Goal: Information Seeking & Learning: Learn about a topic

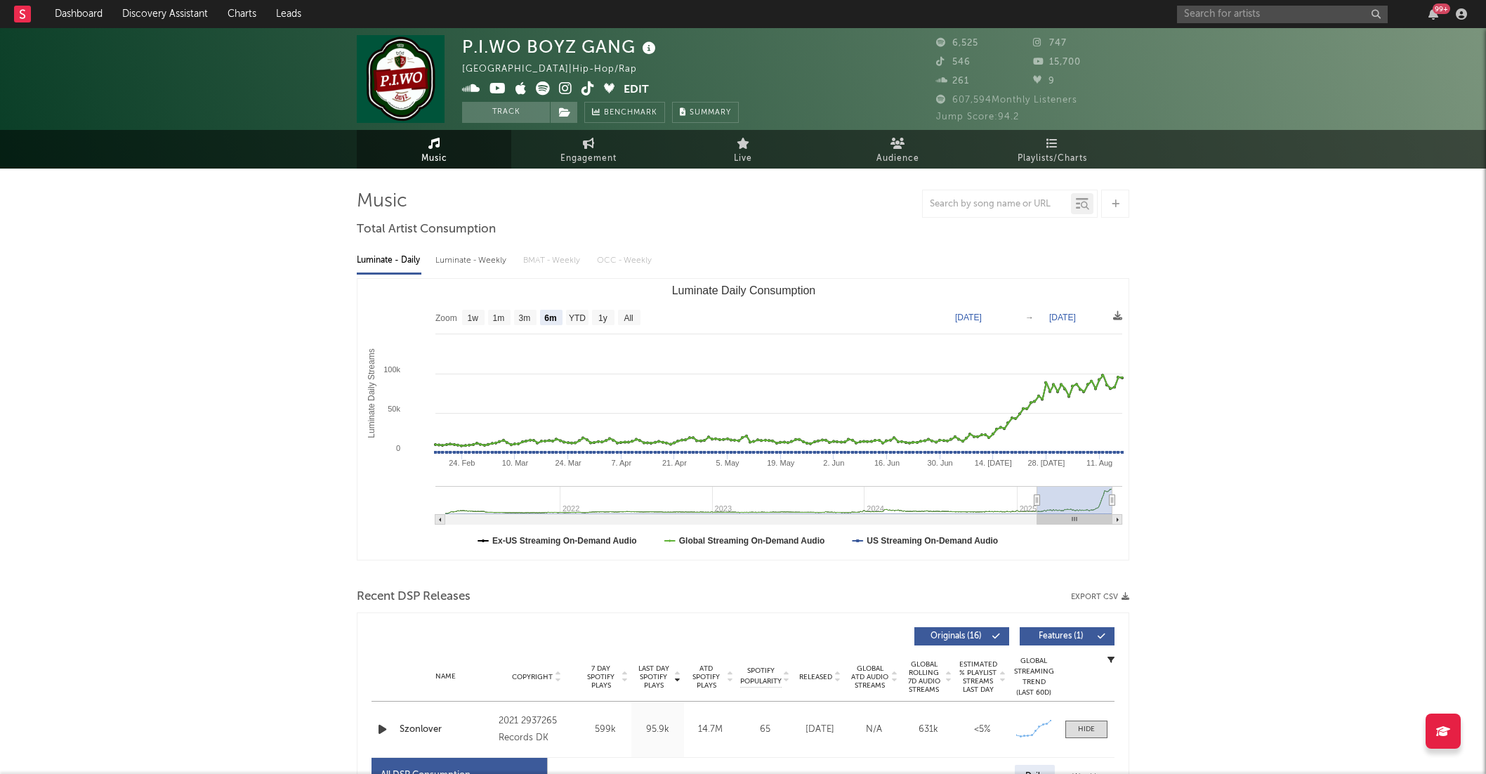
select select "6m"
click at [1224, 13] on input "text" at bounding box center [1282, 15] width 211 height 18
type input "turi bayoz"
click at [1266, 37] on div "Turi Bayoz" at bounding box center [1304, 42] width 155 height 17
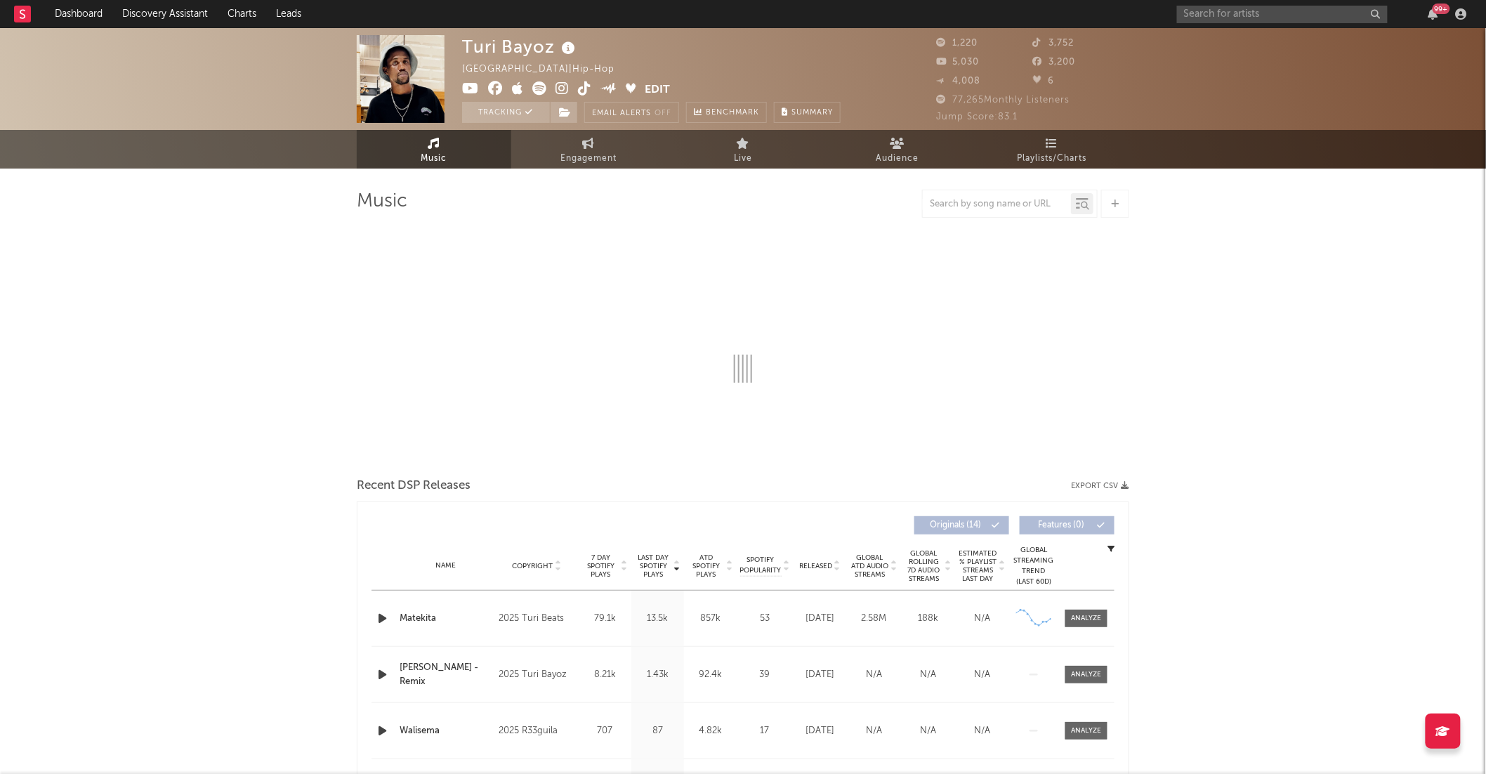
select select "1w"
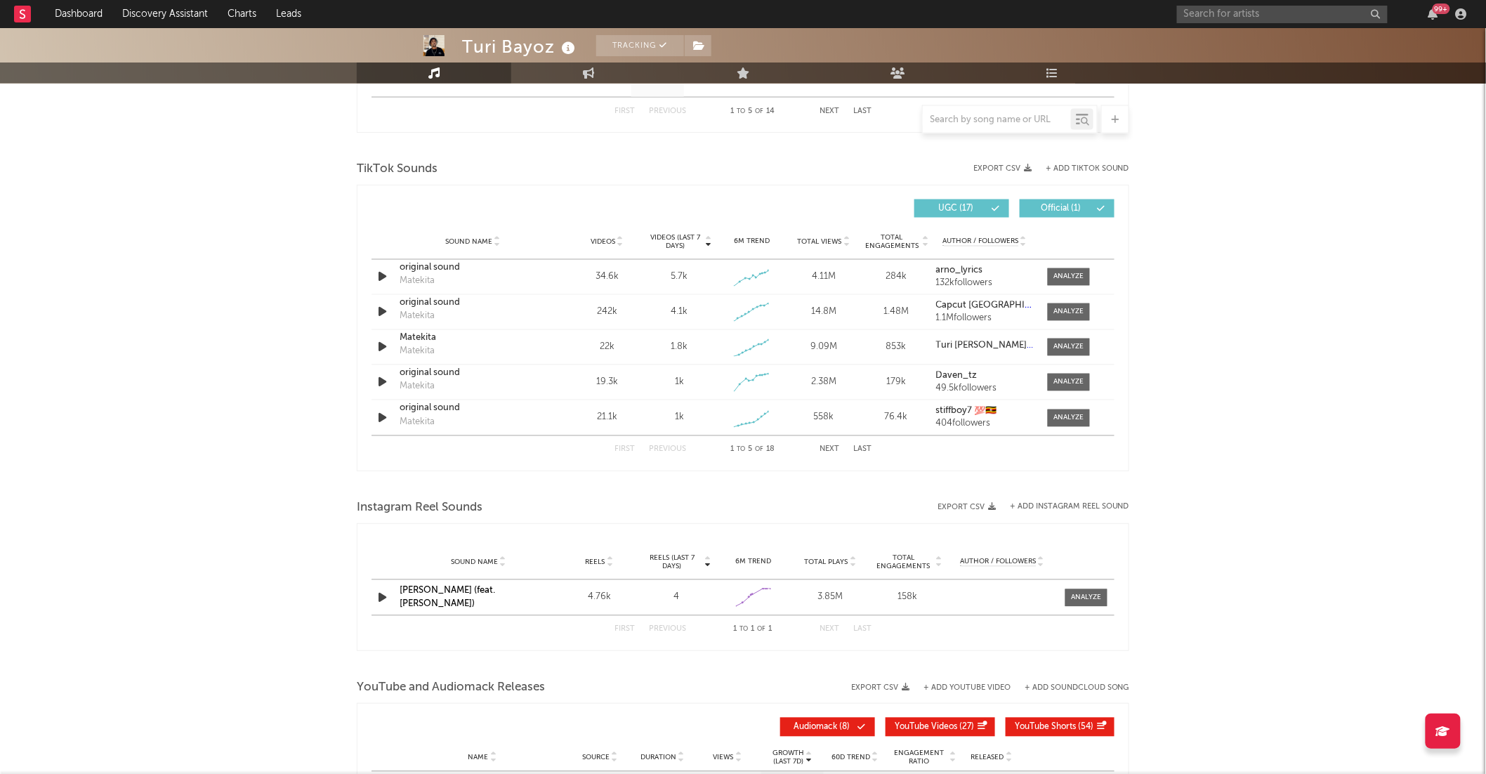
scroll to position [856, 0]
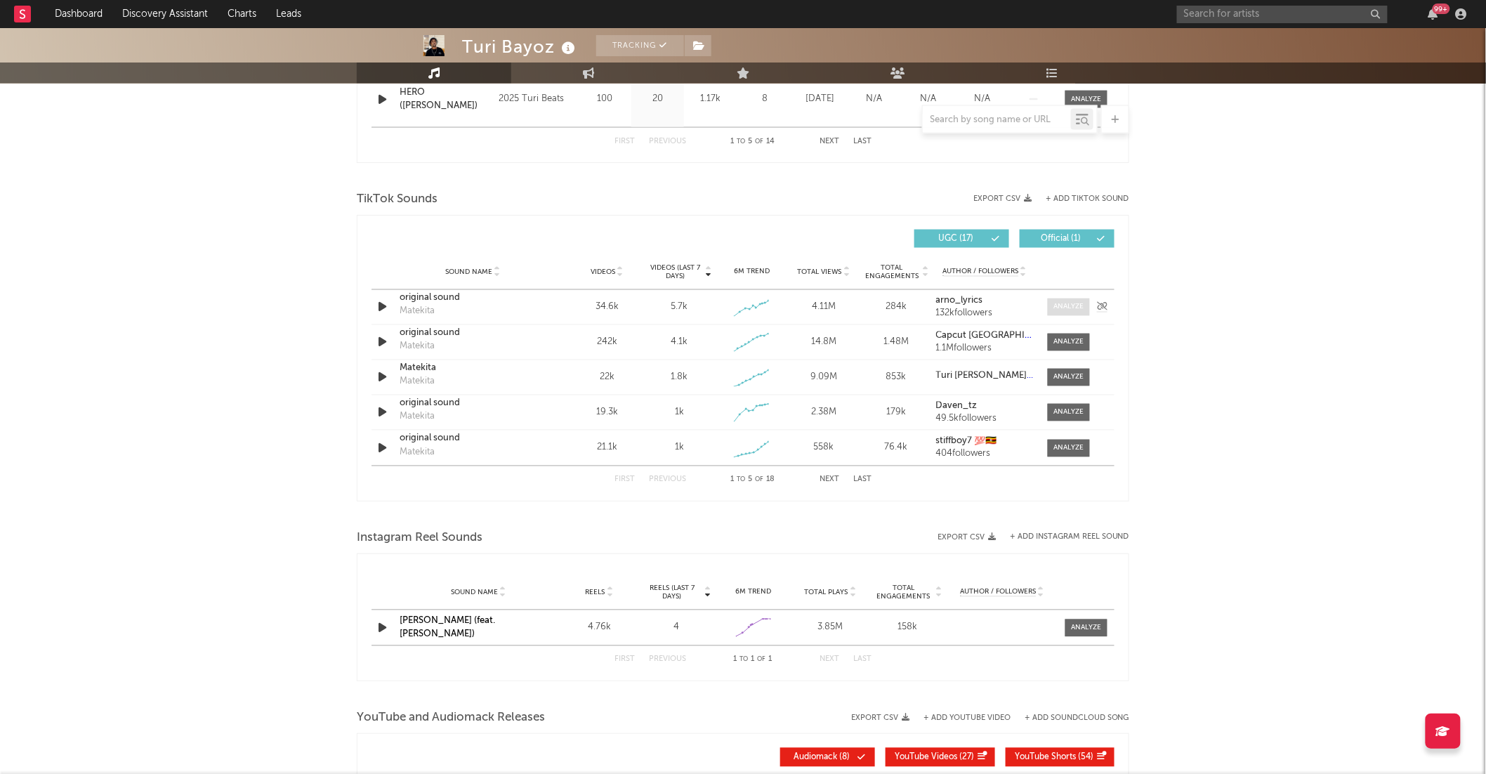
click at [1075, 308] on div at bounding box center [1069, 307] width 30 height 11
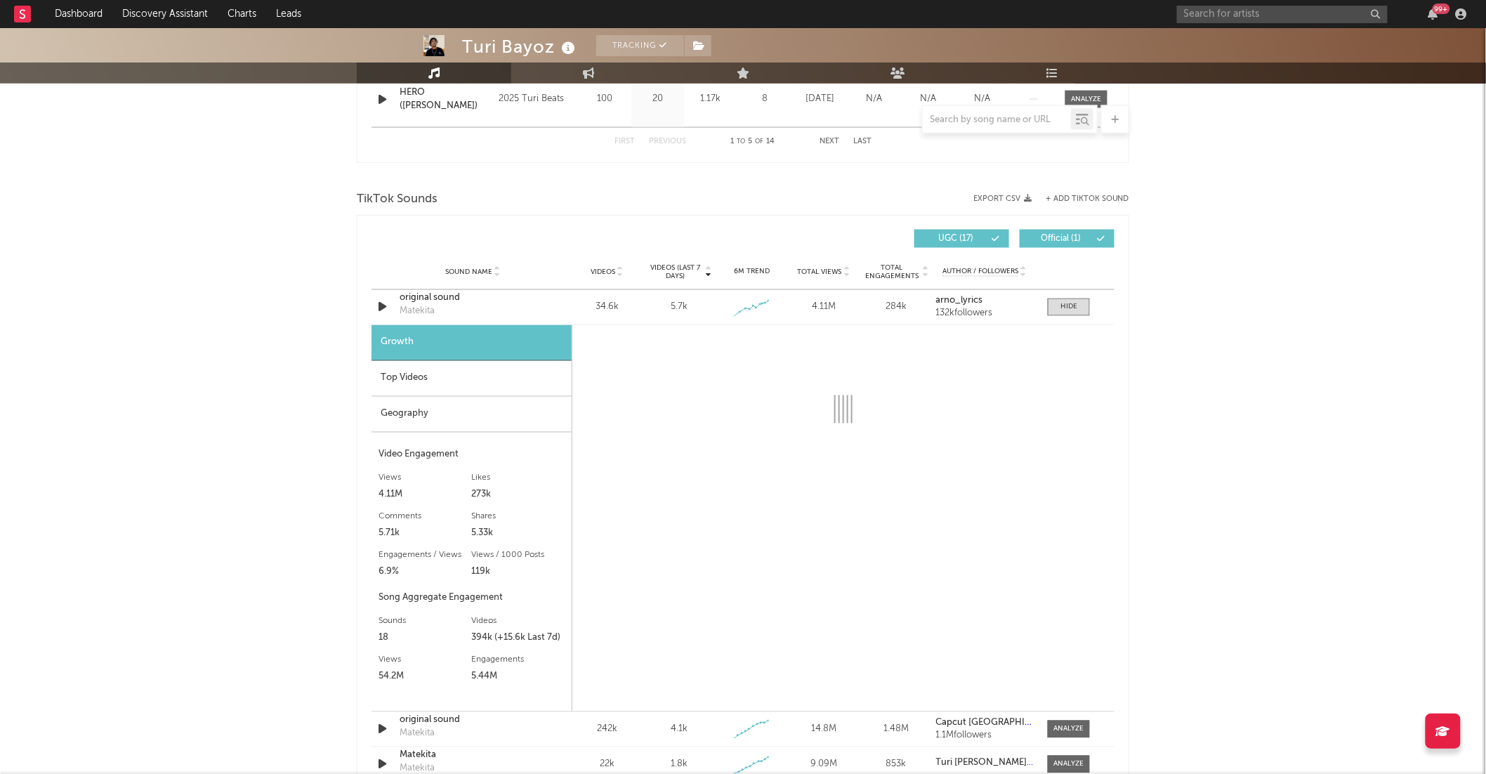
scroll to position [962, 0]
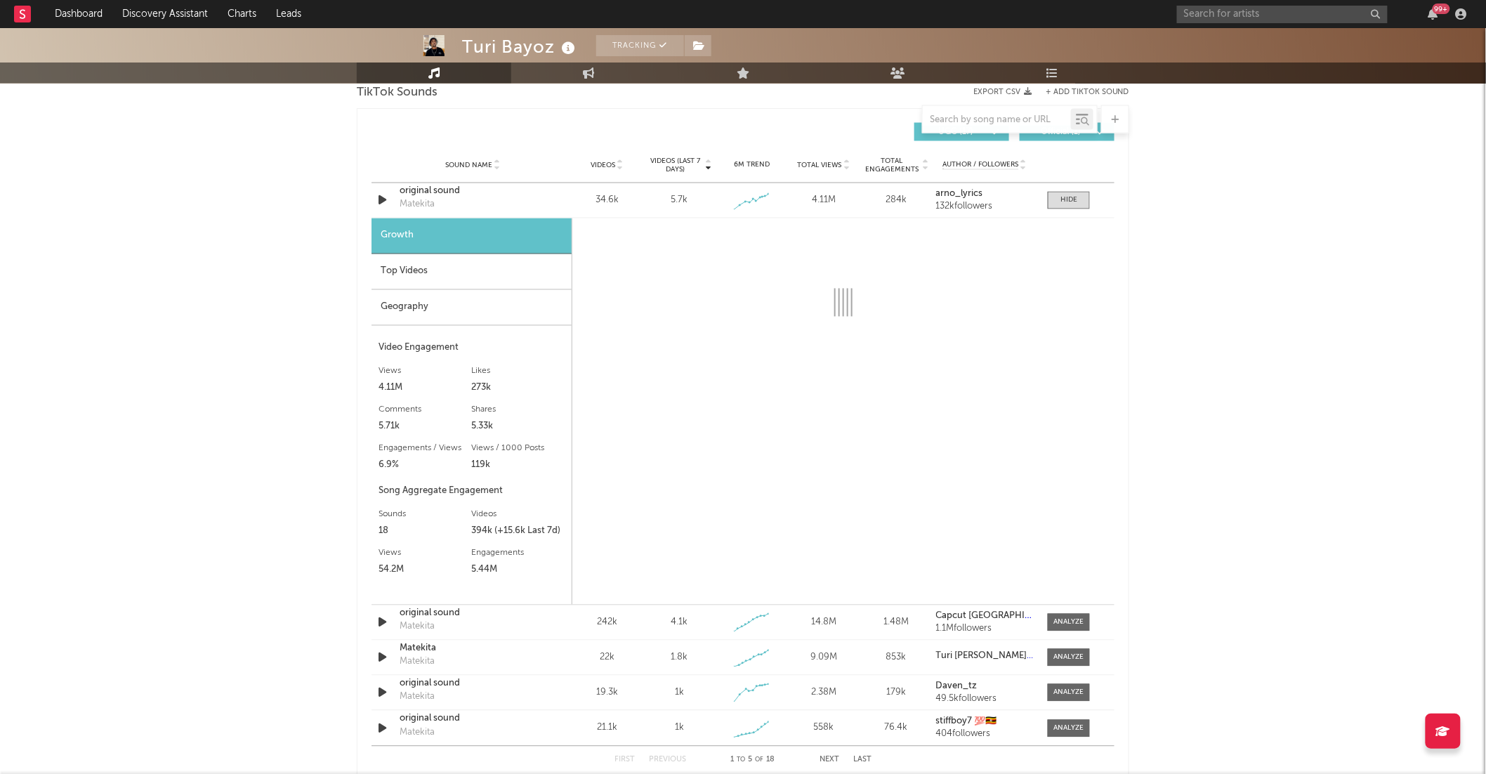
select select "1w"
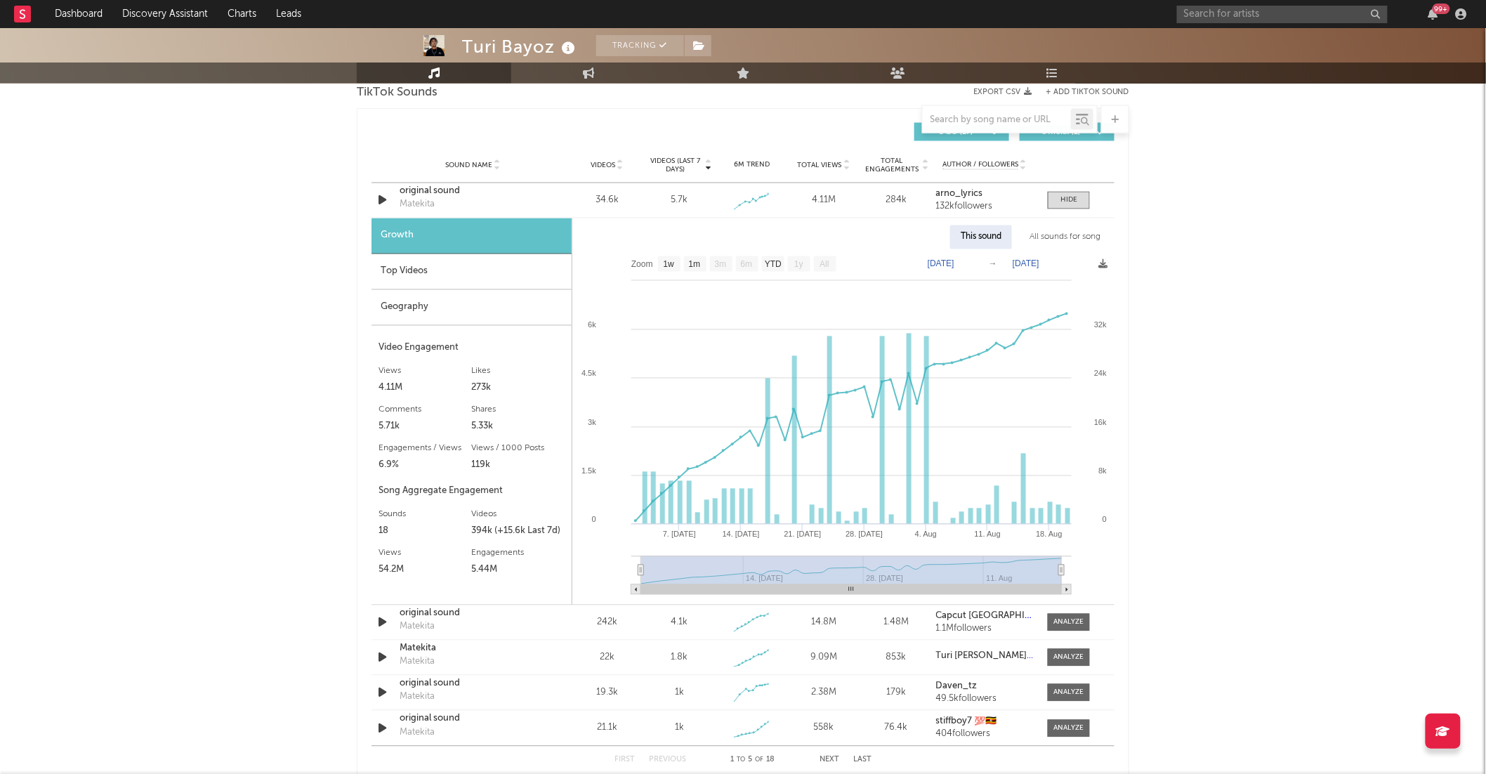
click at [1049, 232] on div "All sounds for song" at bounding box center [1065, 237] width 92 height 24
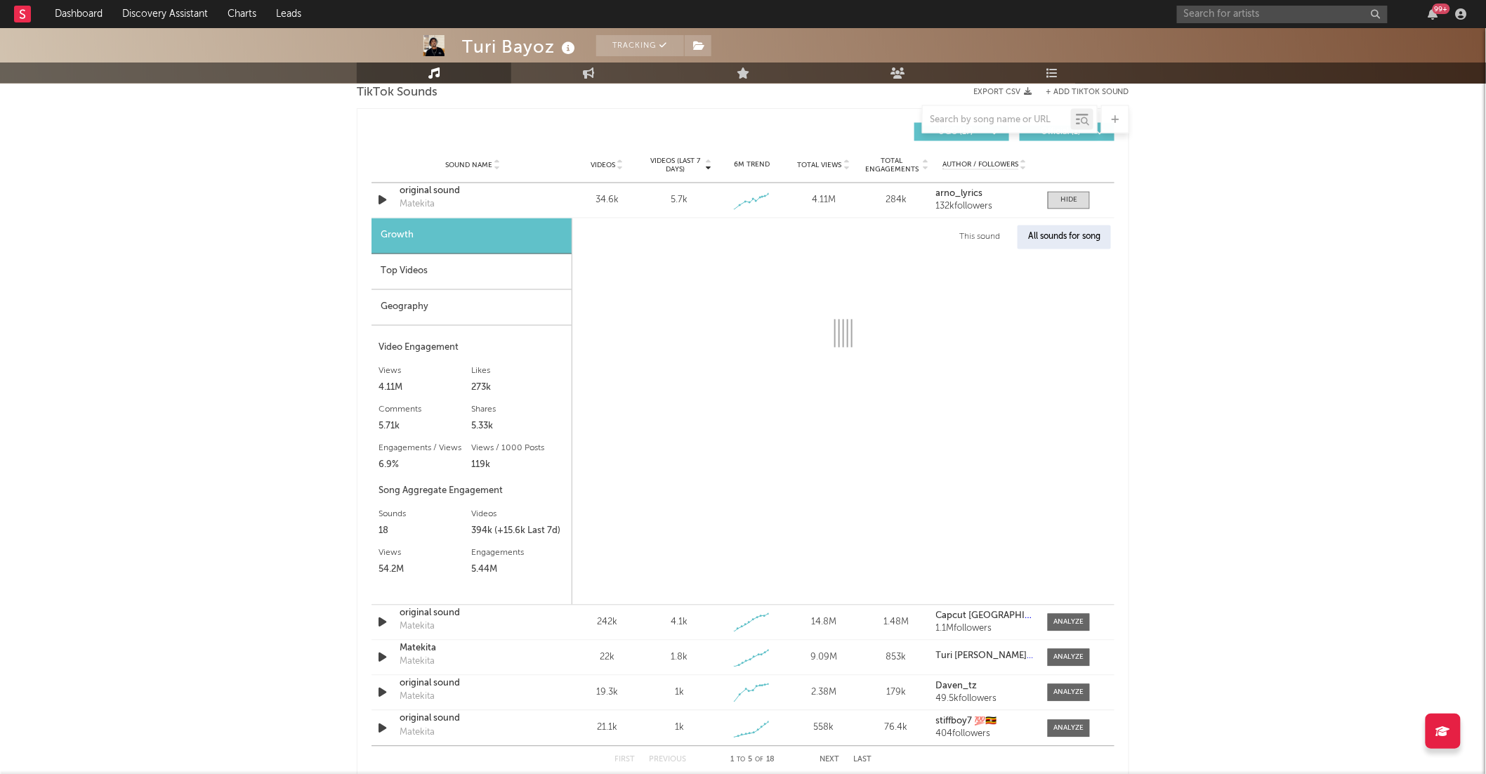
select select "1w"
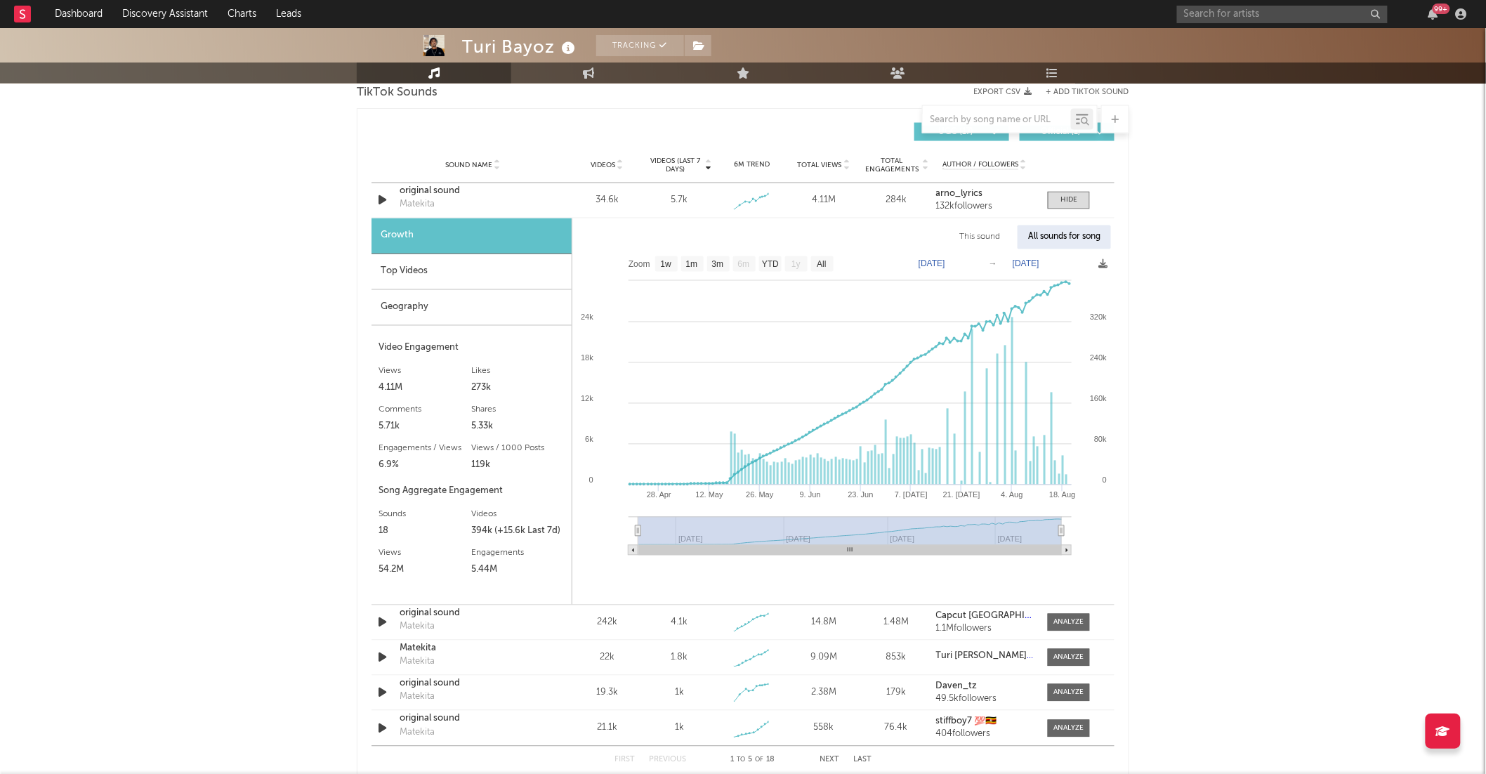
click at [436, 320] on div "Geography" at bounding box center [472, 308] width 200 height 36
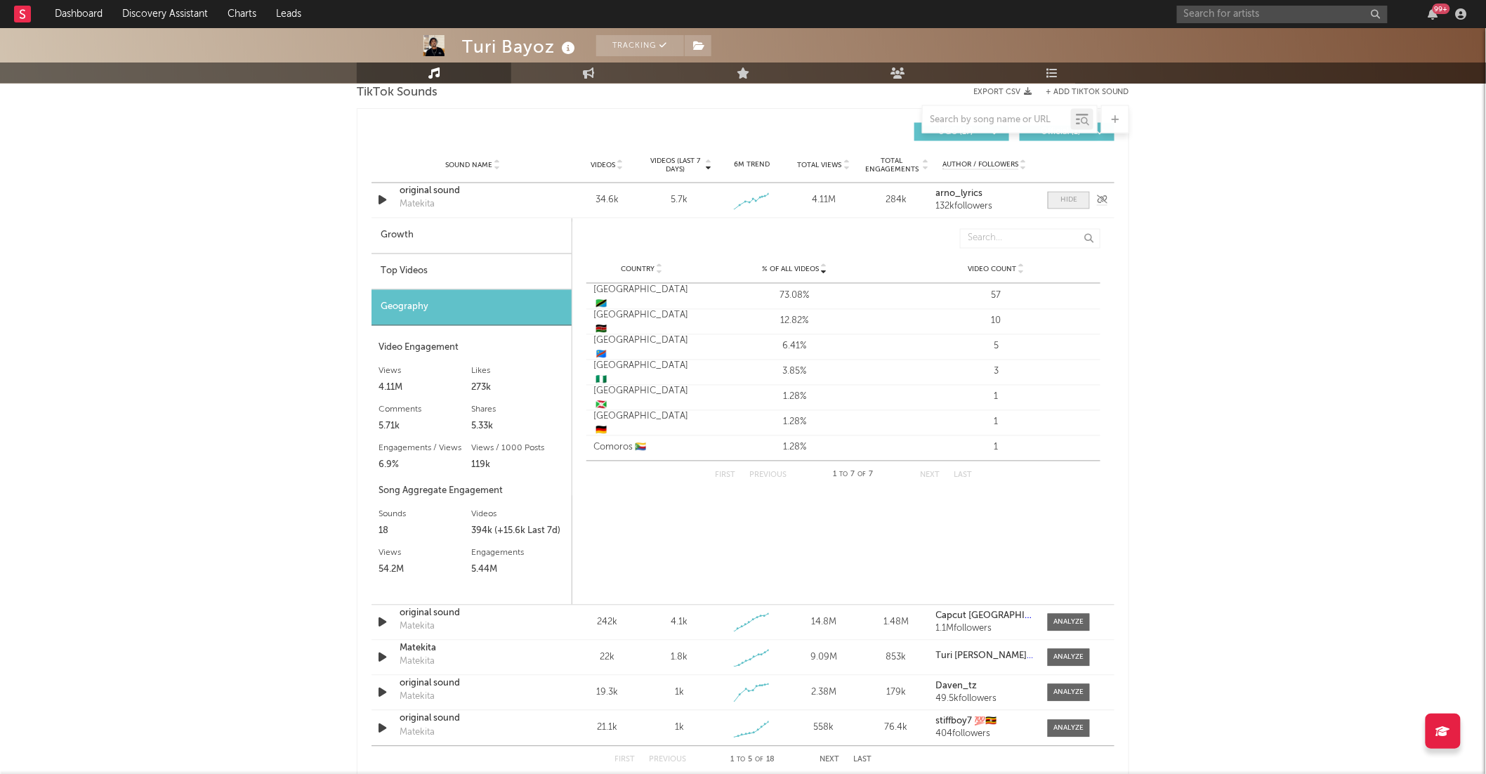
click at [1073, 207] on span at bounding box center [1069, 201] width 42 height 18
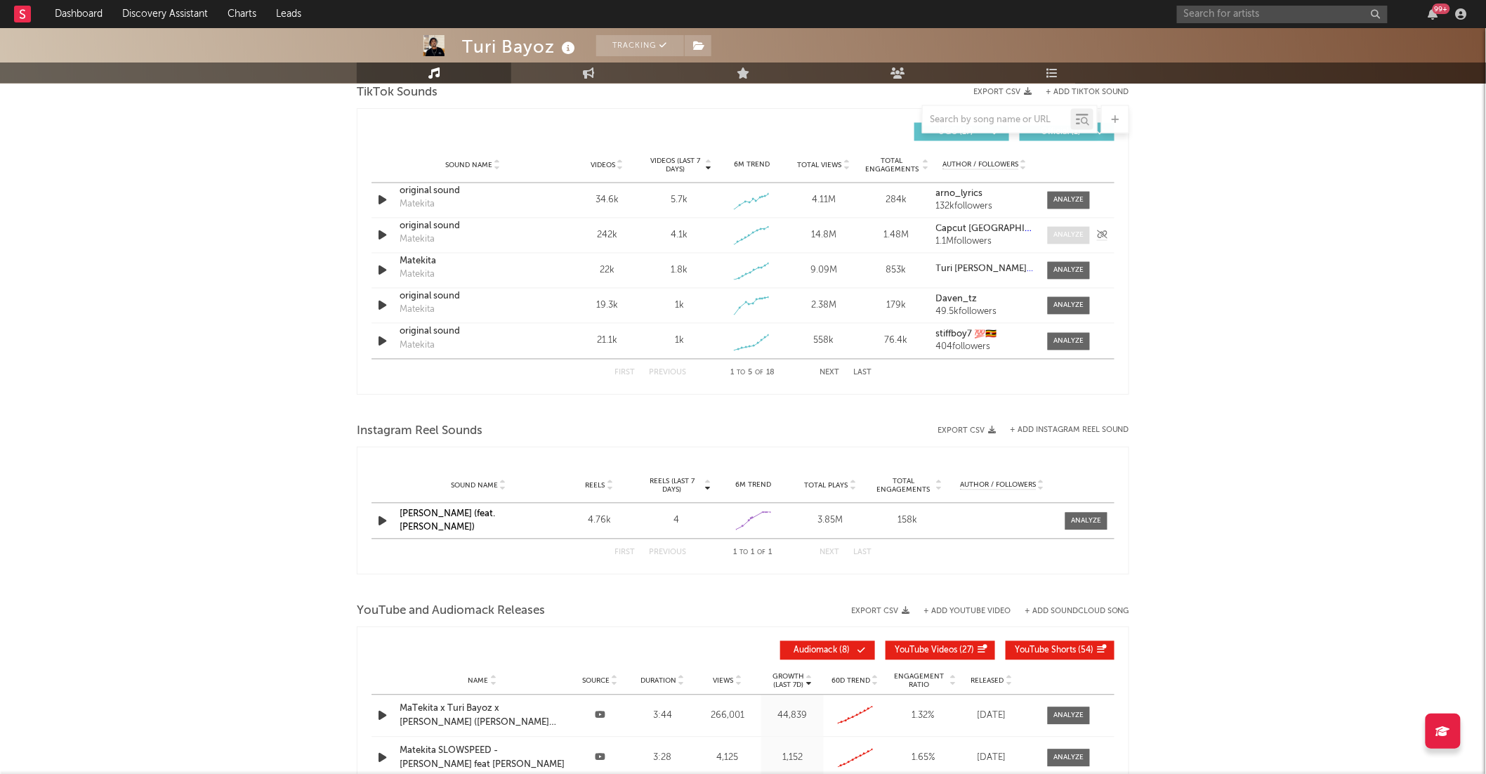
click at [1059, 240] on div at bounding box center [1069, 235] width 30 height 11
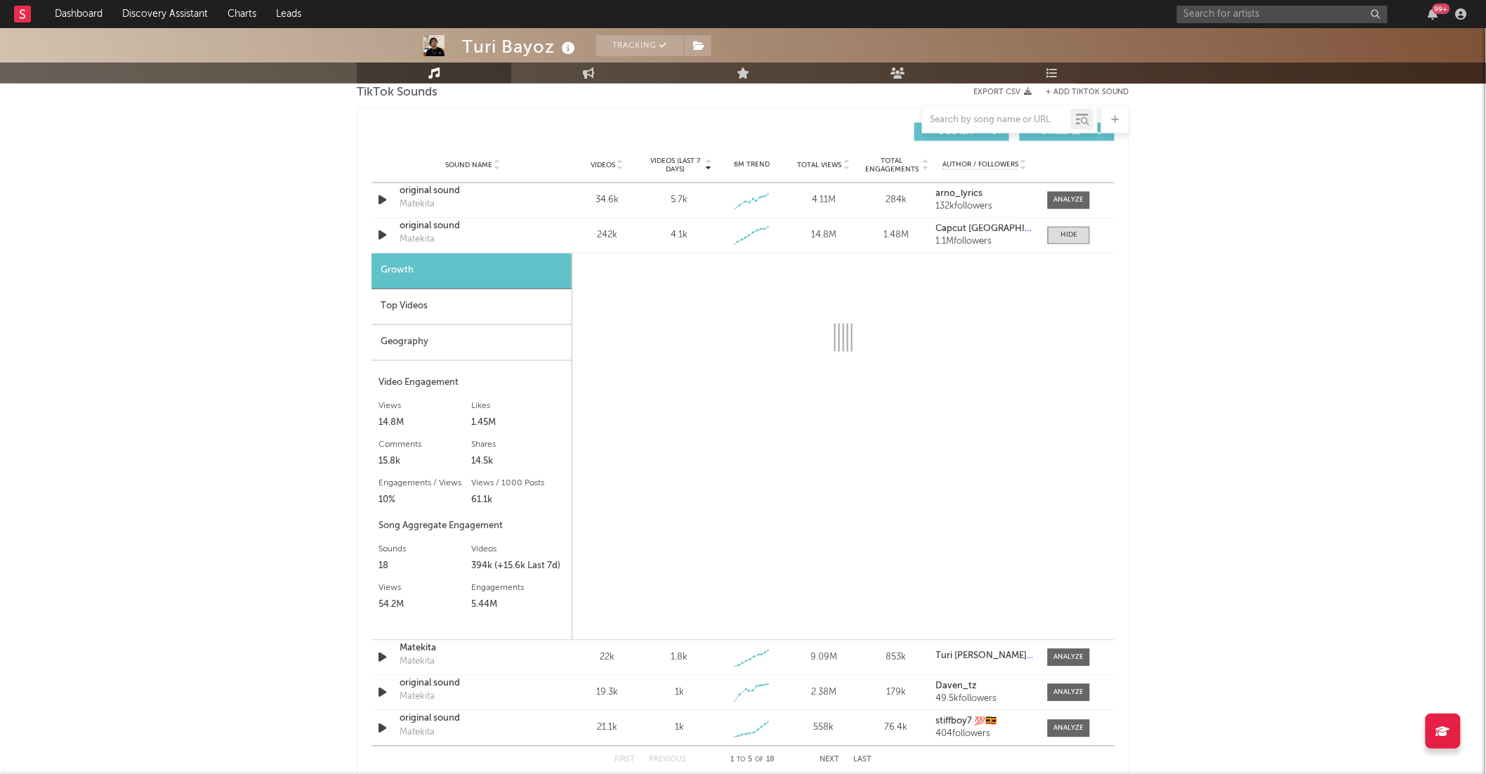
select select "1w"
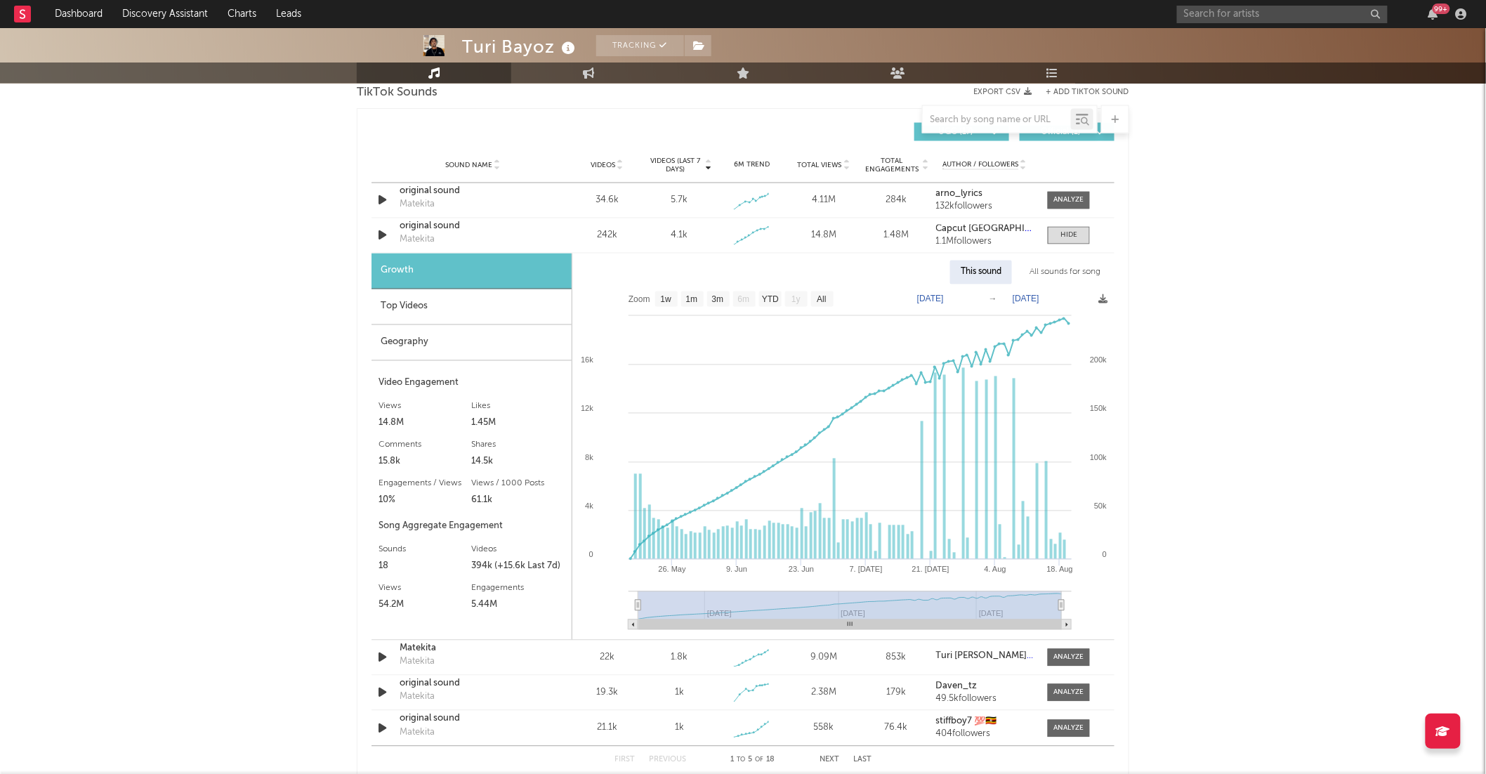
click at [424, 343] on div "Geography" at bounding box center [472, 343] width 200 height 36
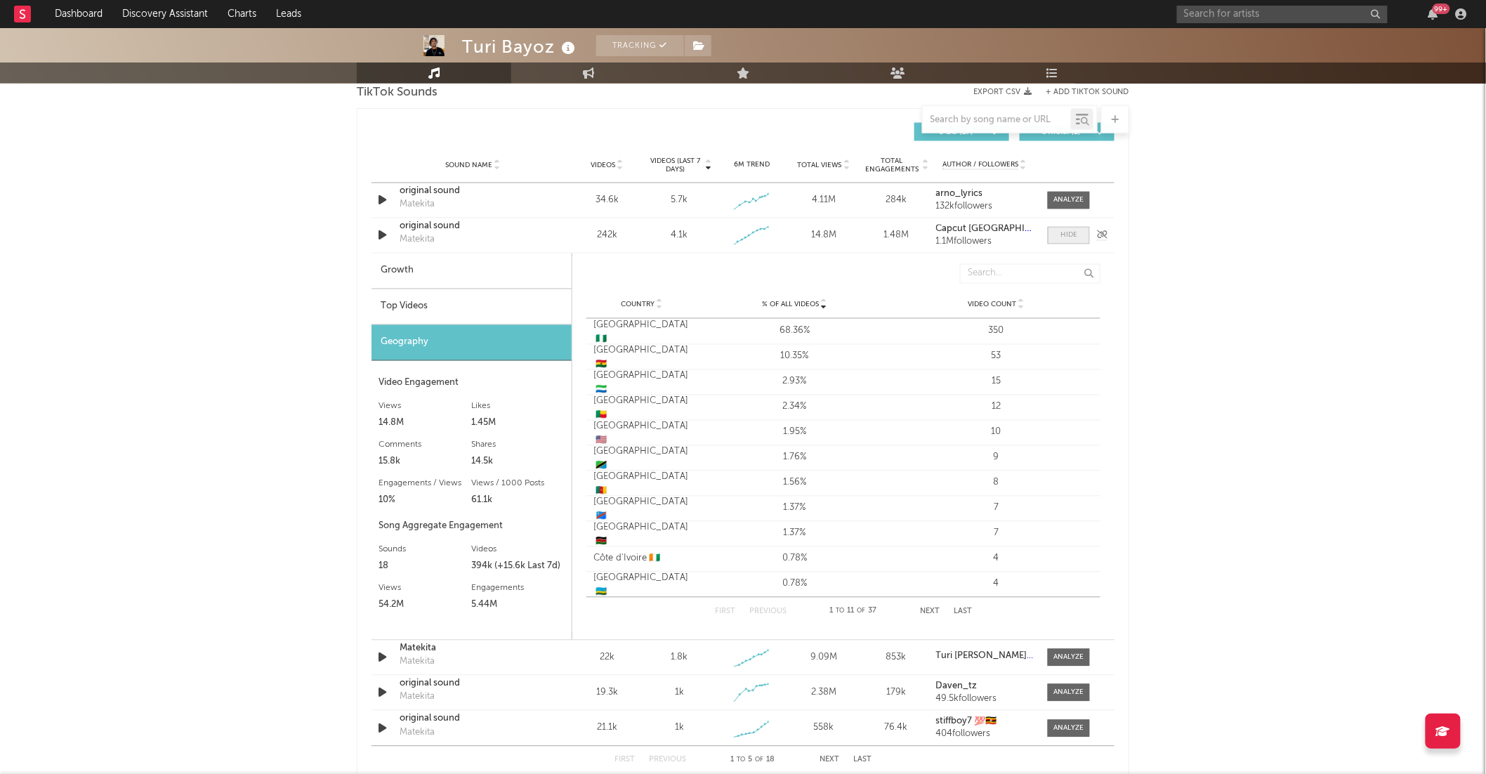
click at [1072, 242] on span at bounding box center [1069, 236] width 42 height 18
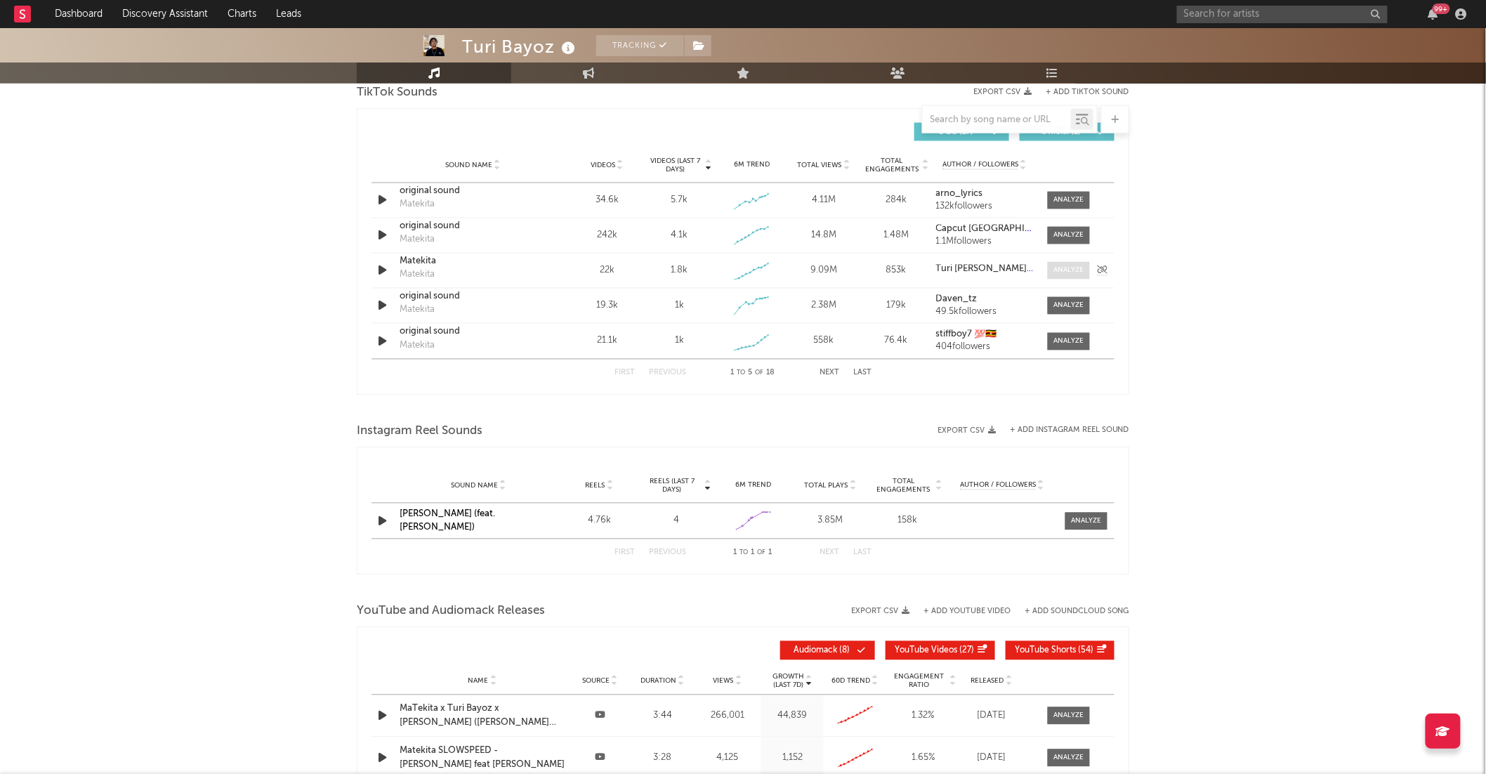
click at [1076, 268] on div at bounding box center [1069, 271] width 30 height 11
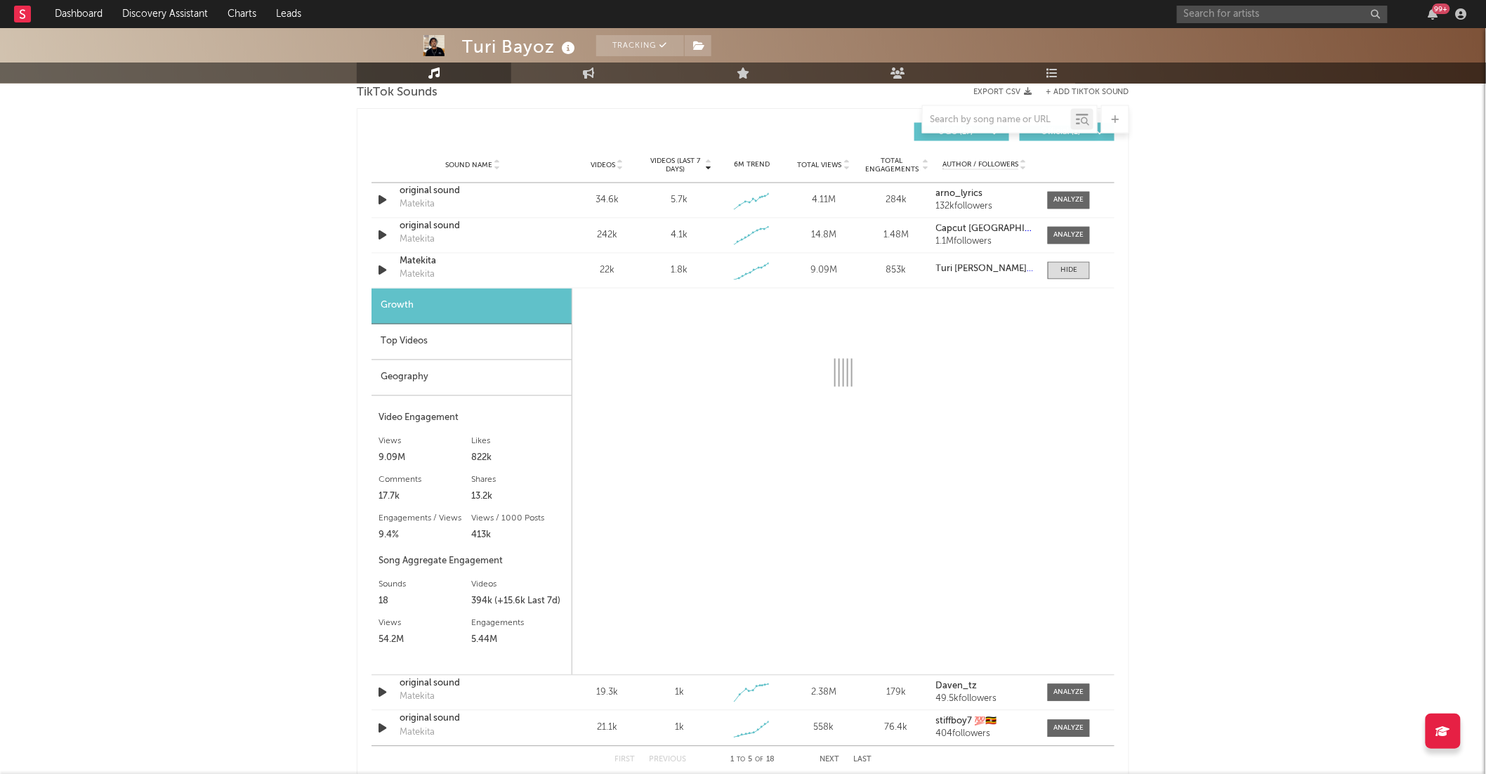
select select "1w"
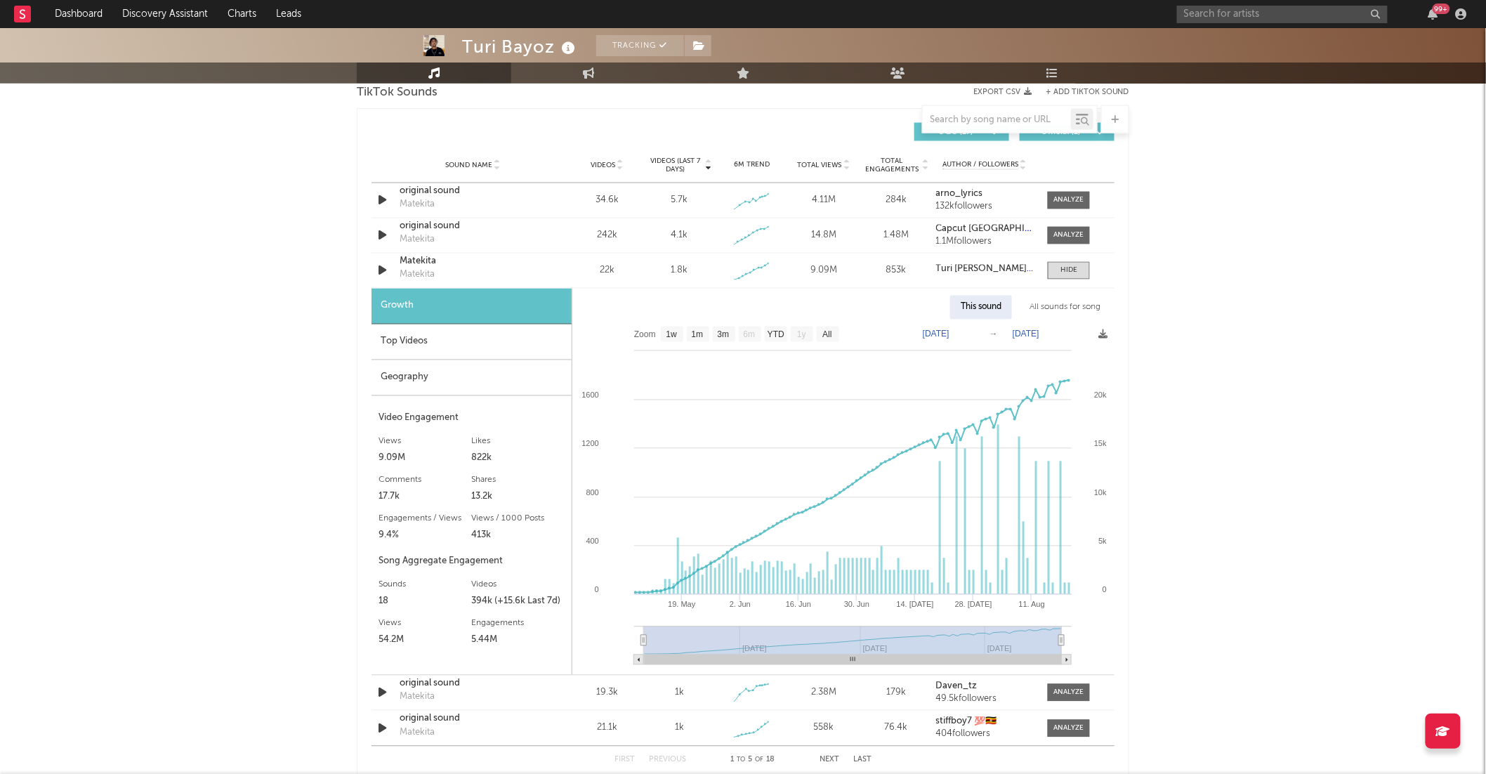
click at [416, 384] on div "Geography" at bounding box center [472, 378] width 200 height 36
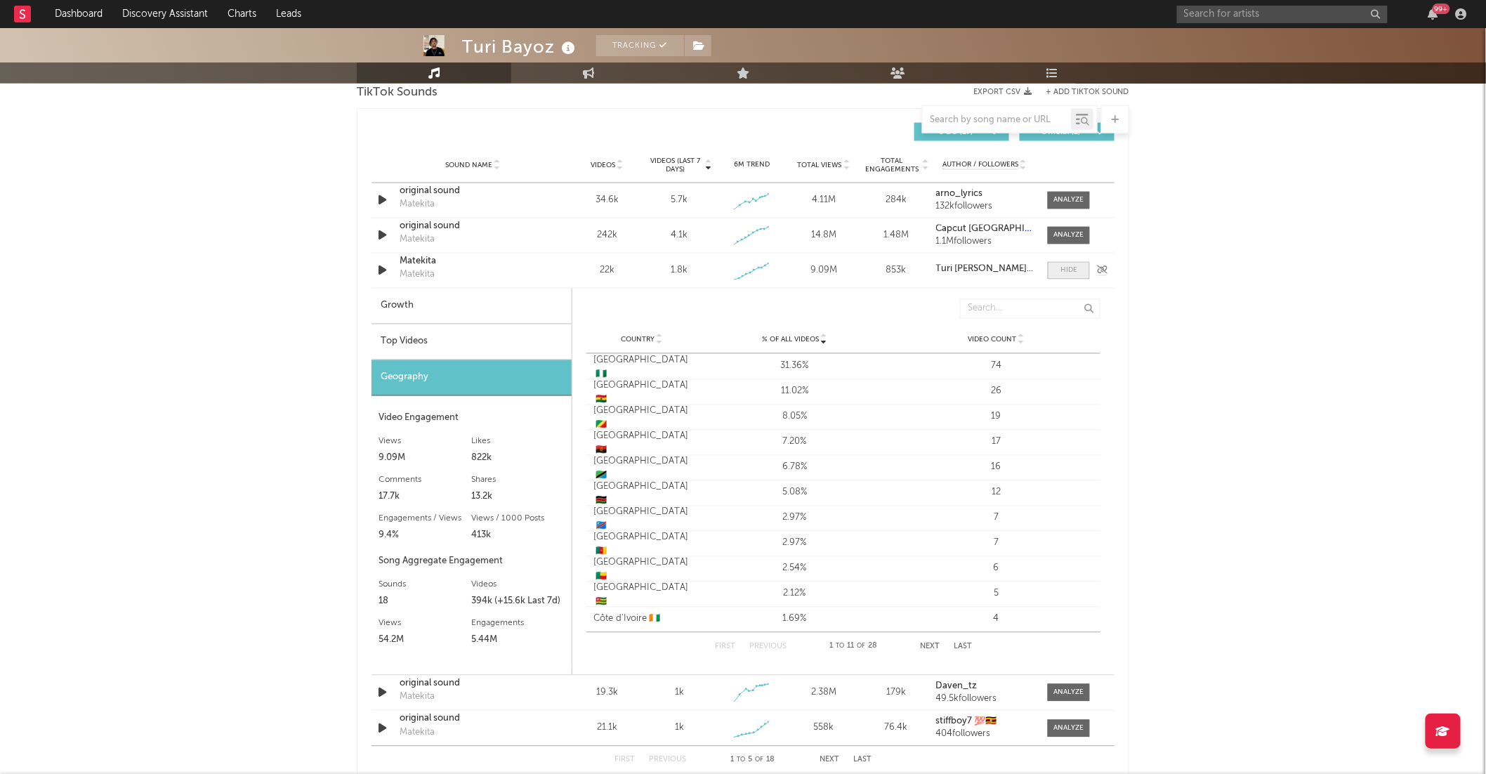
click at [1063, 264] on span at bounding box center [1069, 271] width 42 height 18
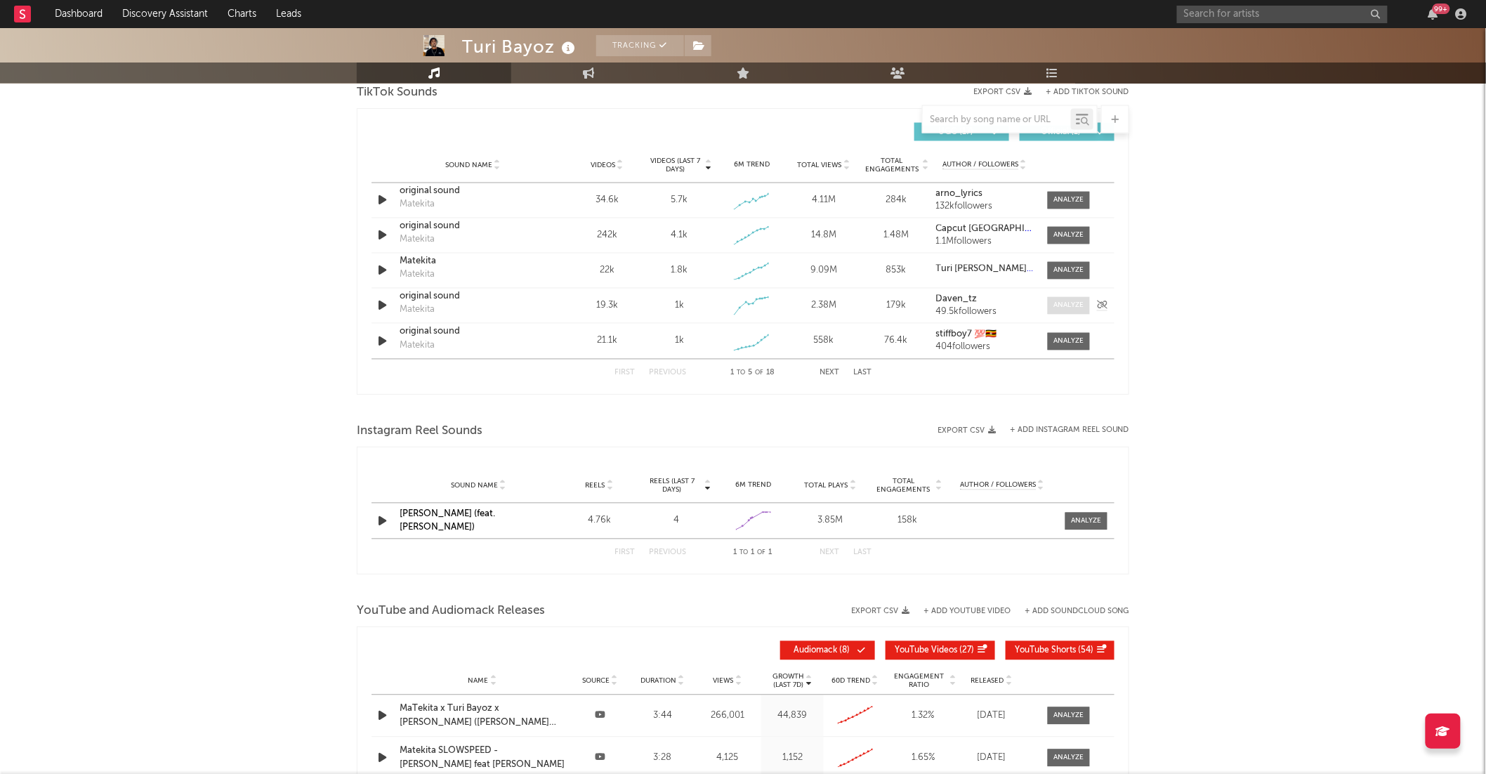
click at [1063, 312] on span at bounding box center [1069, 306] width 42 height 18
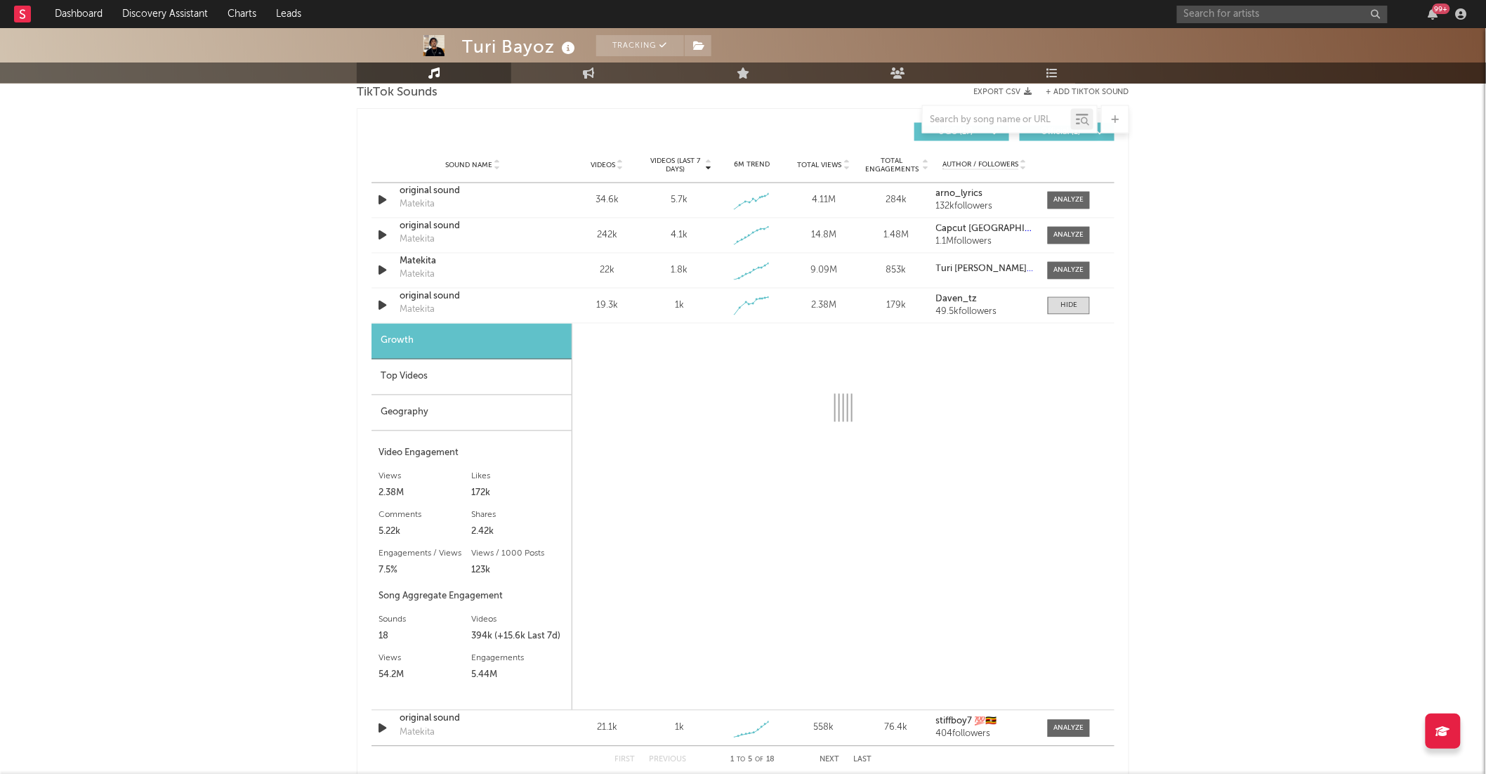
select select "1w"
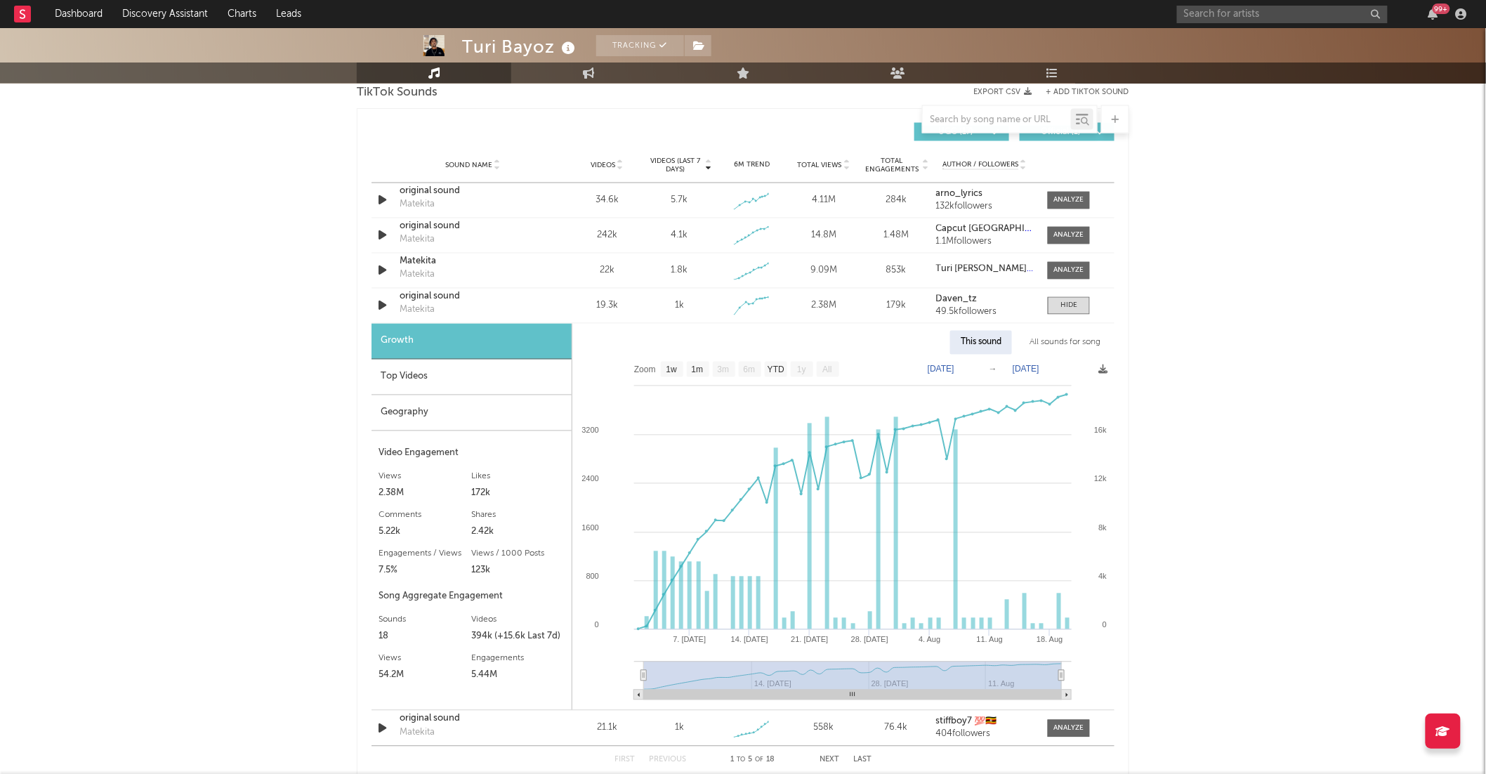
click at [392, 424] on div "Geography" at bounding box center [472, 413] width 200 height 36
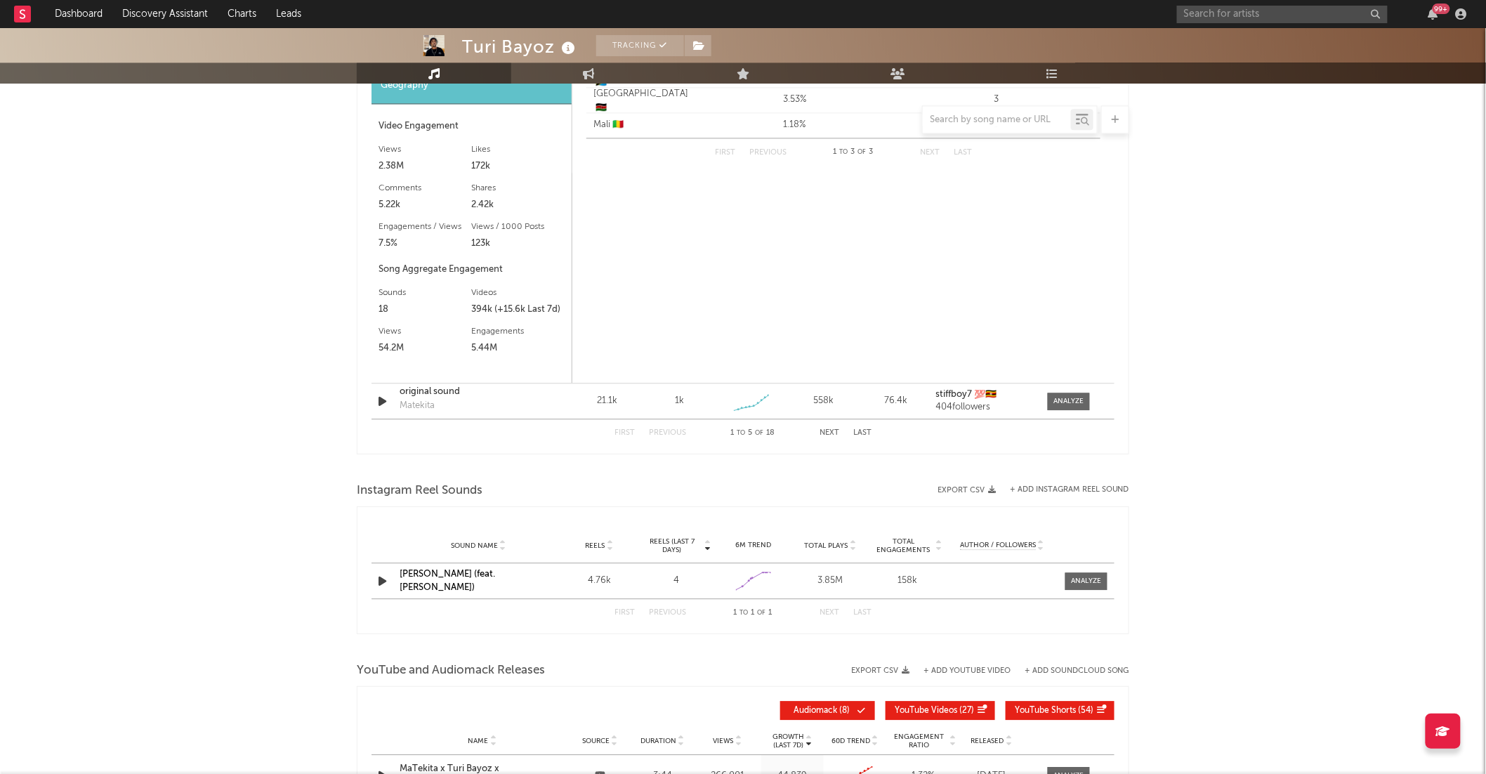
scroll to position [1294, 0]
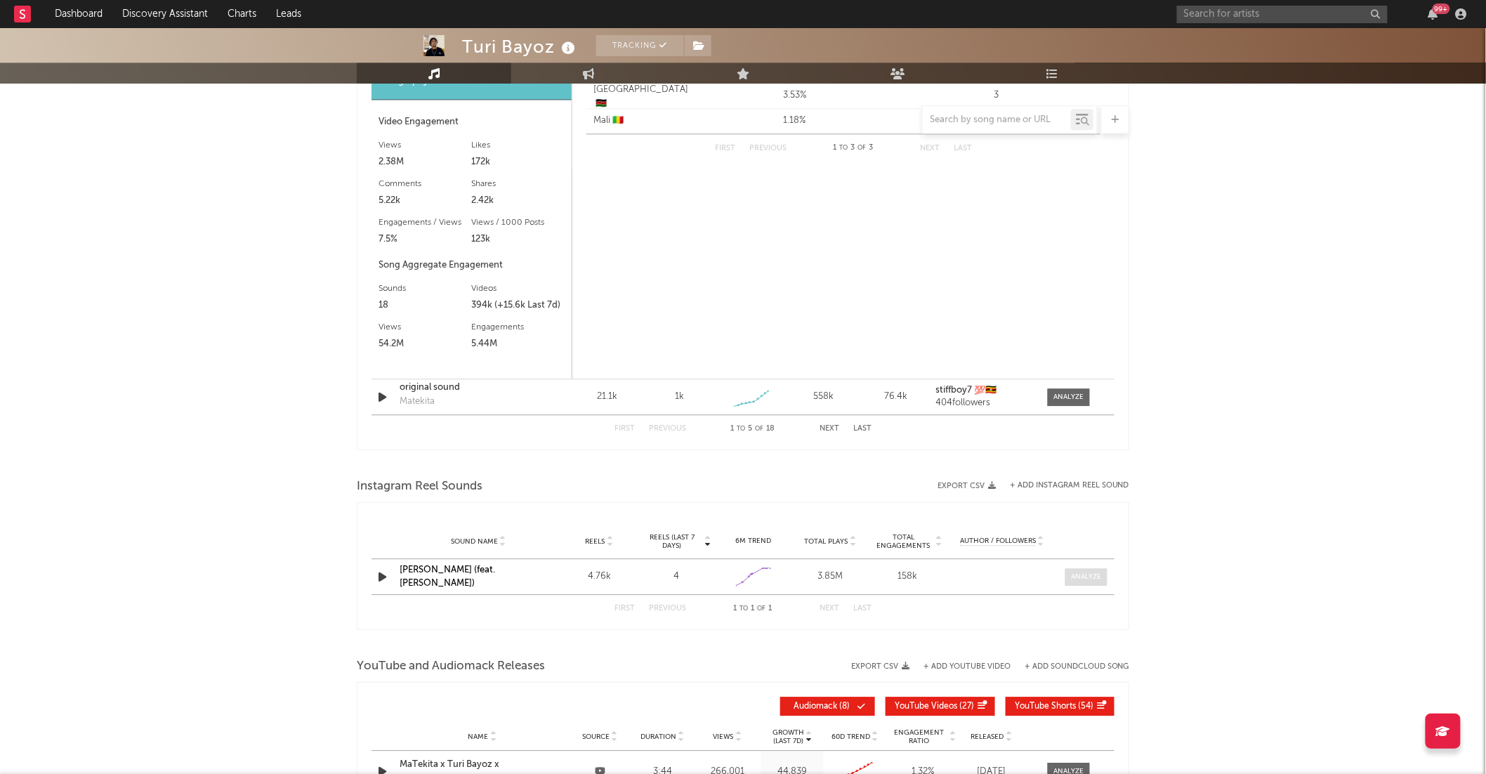
click at [1100, 576] on div at bounding box center [1086, 577] width 30 height 11
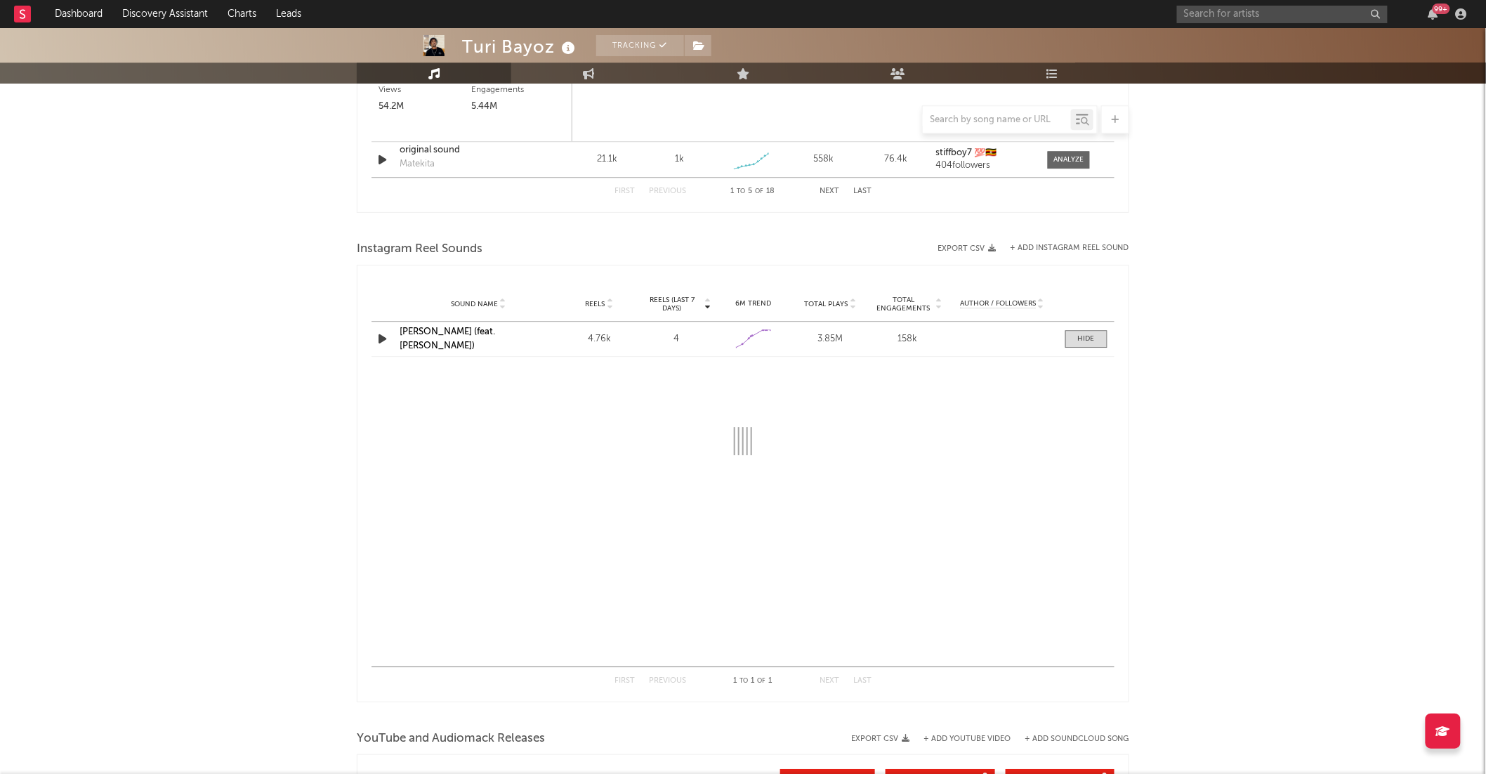
select select "1w"
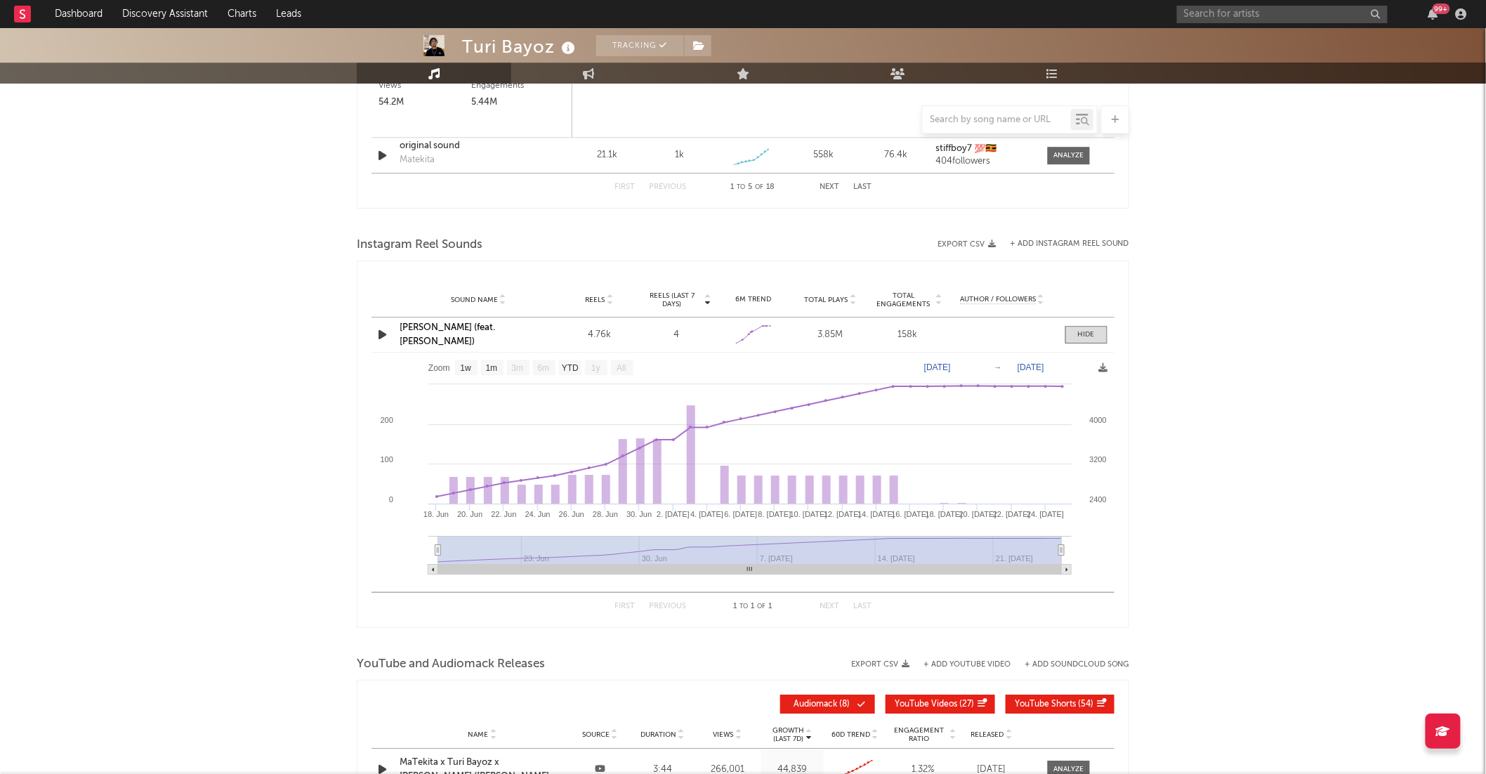
scroll to position [1536, 0]
click at [1089, 332] on div at bounding box center [1086, 334] width 17 height 11
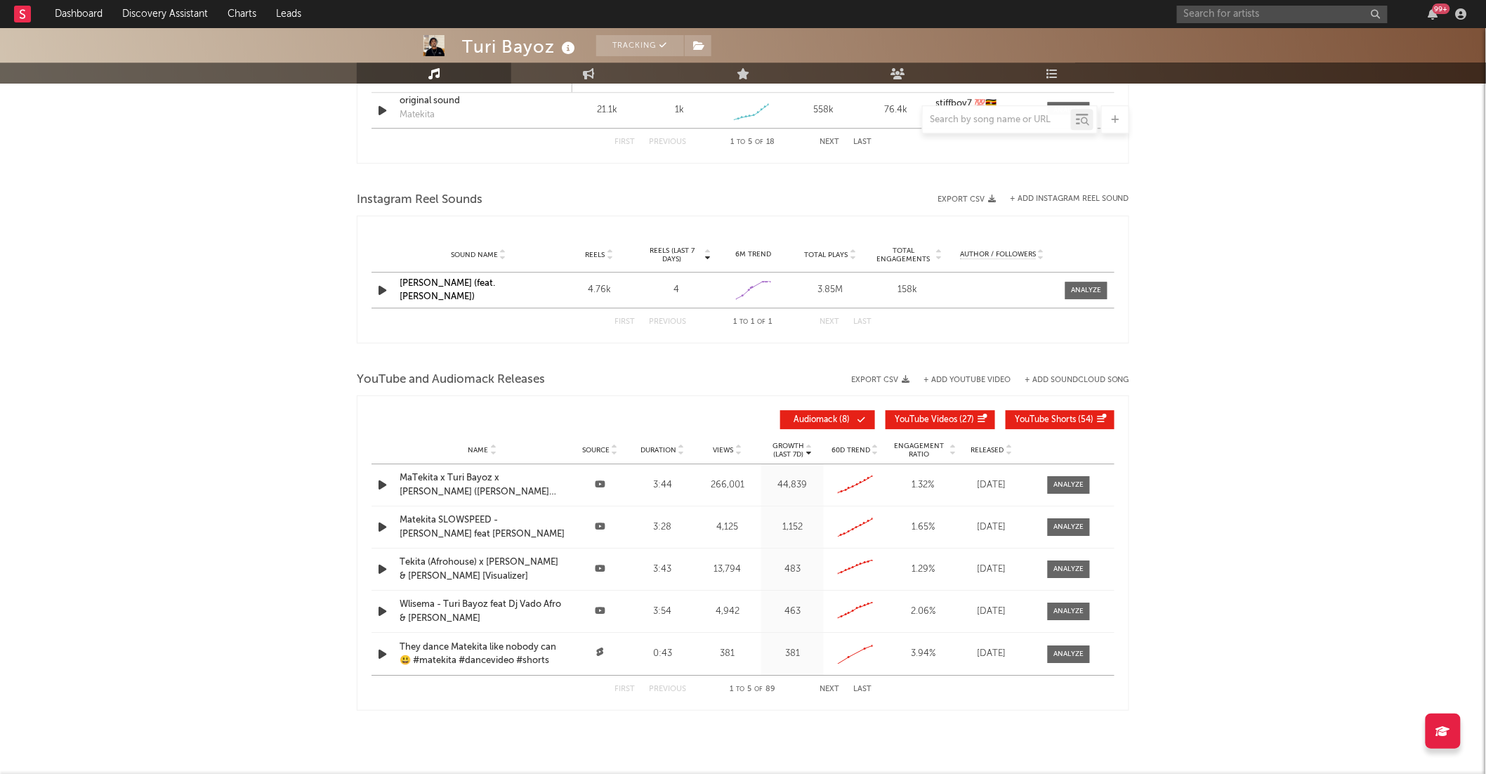
scroll to position [1582, 0]
click at [1071, 483] on div at bounding box center [1069, 483] width 30 height 11
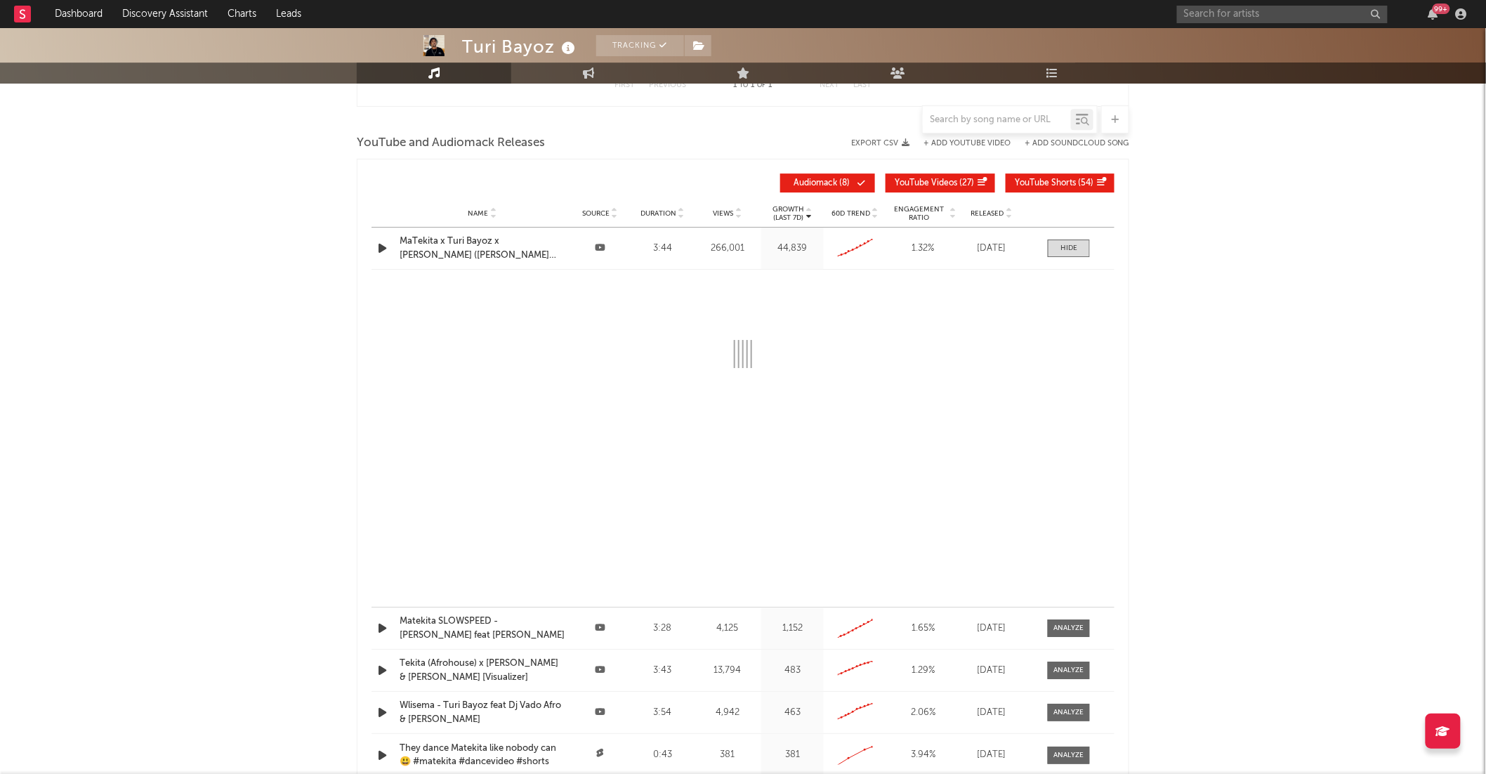
select select "All"
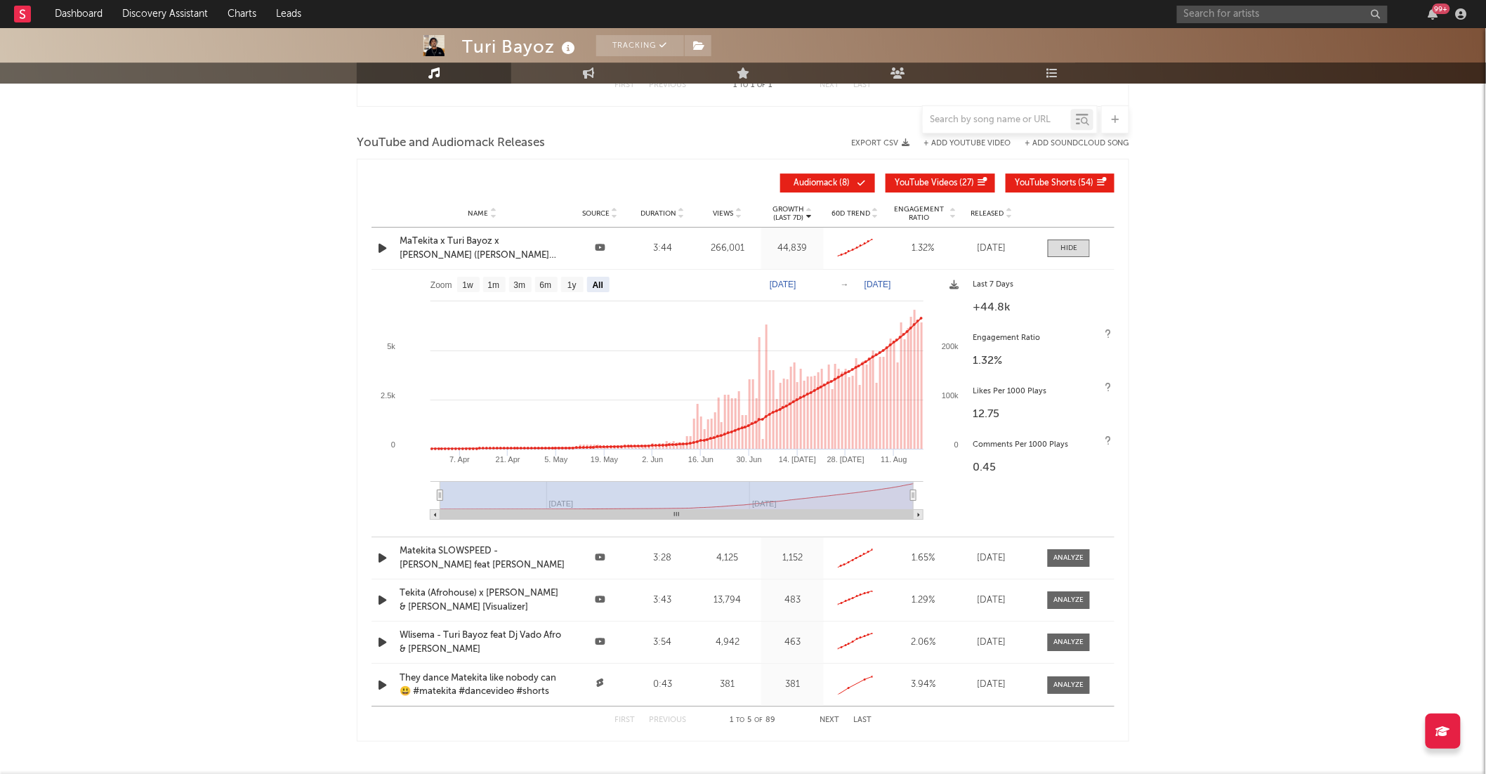
scroll to position [1821, 0]
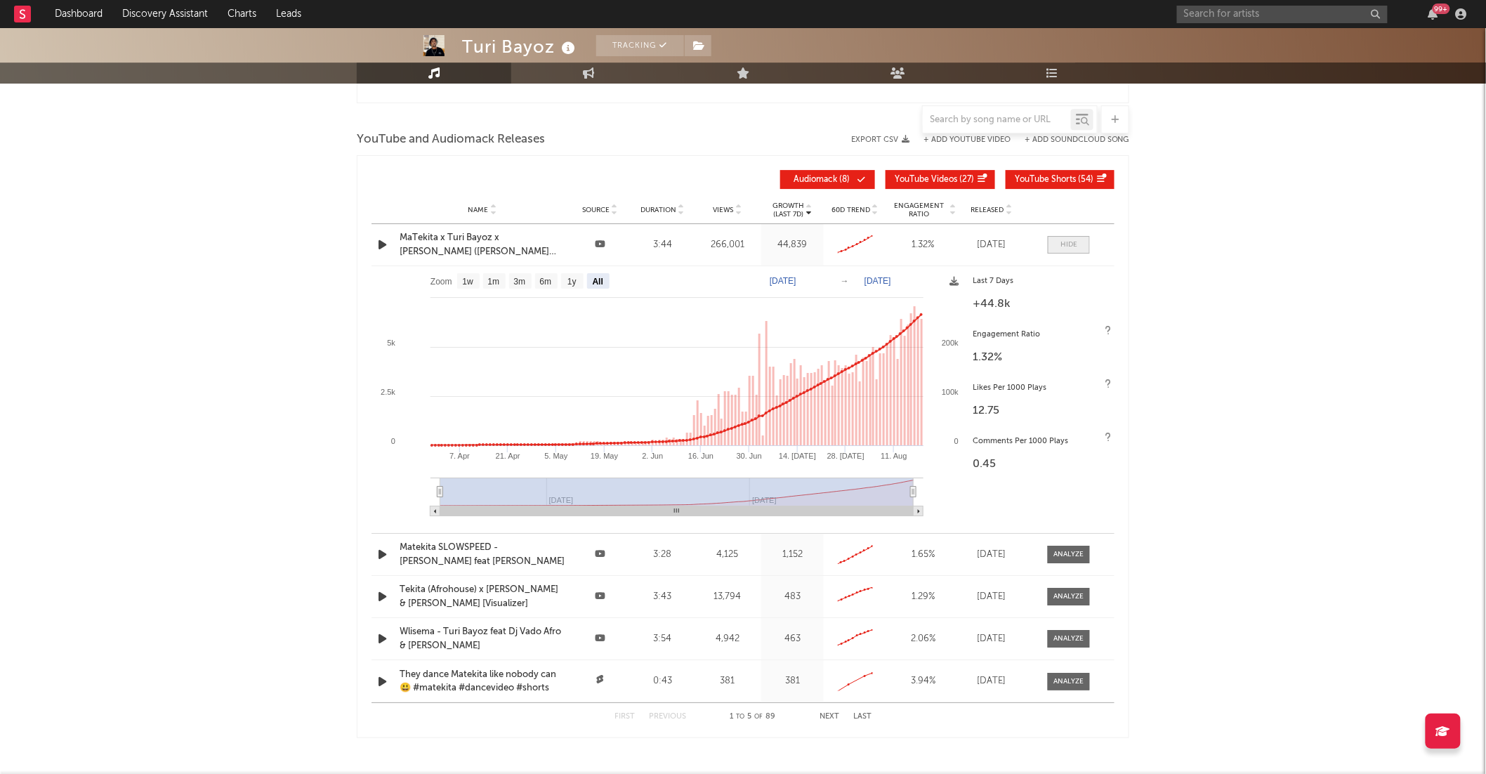
click at [1071, 246] on div at bounding box center [1069, 245] width 17 height 11
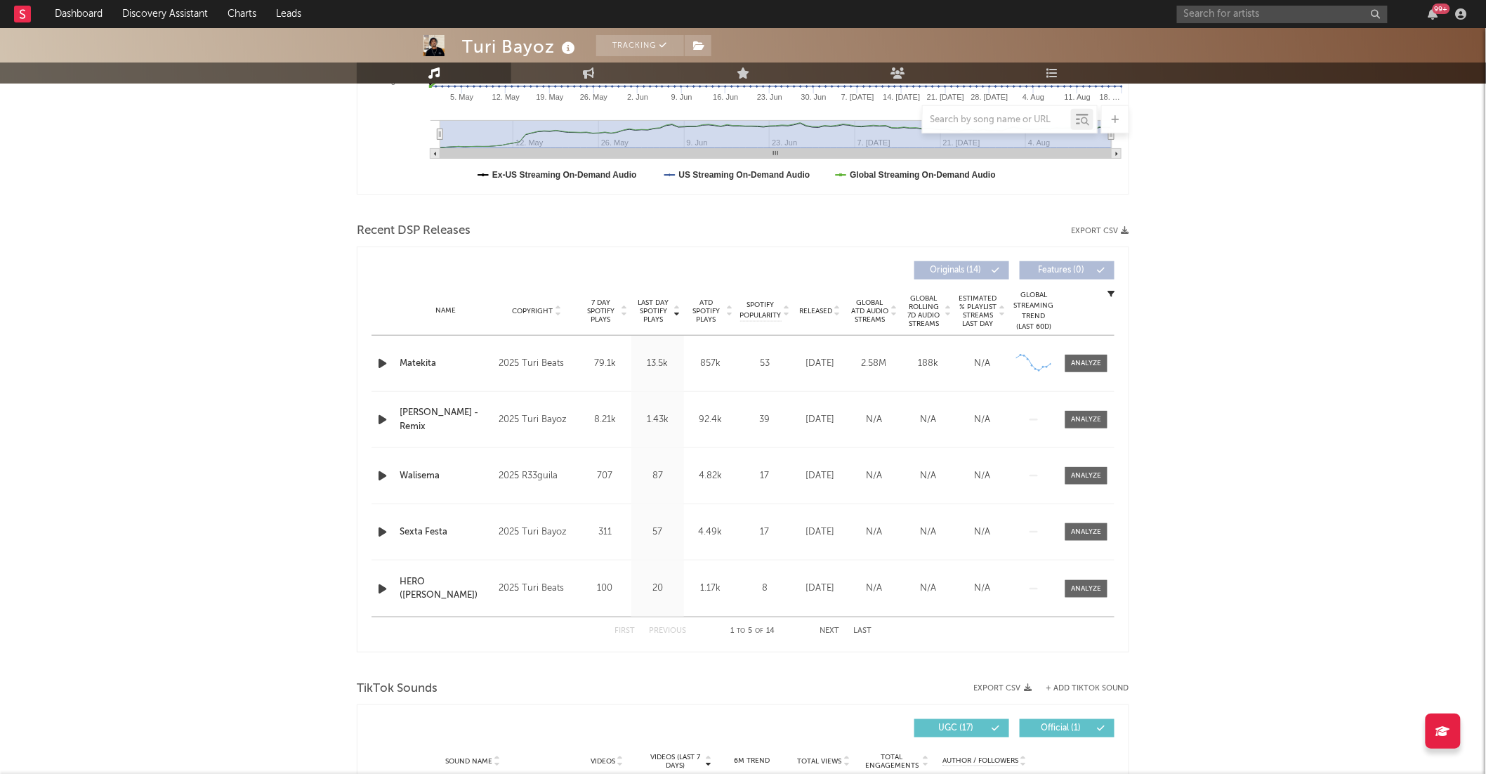
scroll to position [0, 0]
